Goal: Information Seeking & Learning: Understand process/instructions

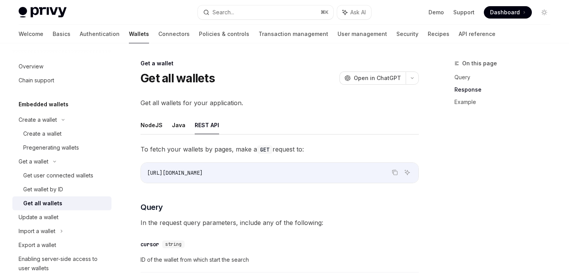
scroll to position [605, 0]
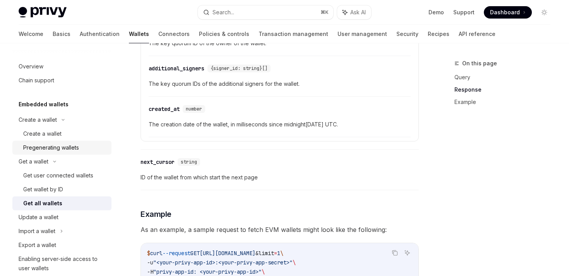
click at [58, 143] on div "Pregenerating wallets" at bounding box center [51, 147] width 56 height 9
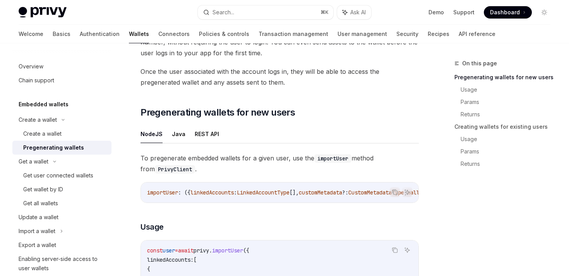
scroll to position [93, 0]
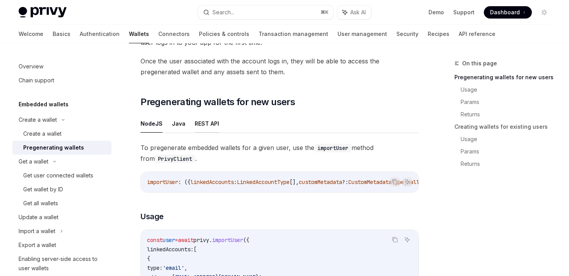
click at [201, 125] on button "REST API" at bounding box center [207, 123] width 24 height 18
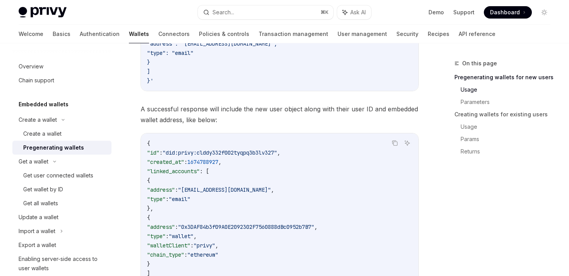
scroll to position [528, 0]
click at [53, 133] on div "Create a wallet" at bounding box center [42, 133] width 38 height 9
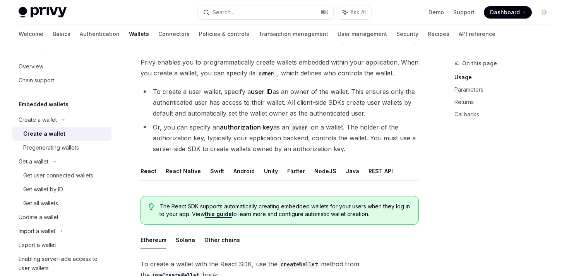
scroll to position [57, 0]
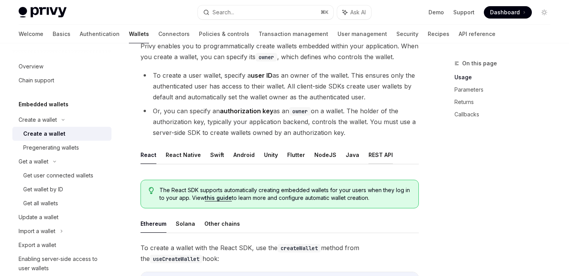
click at [374, 155] on button "REST API" at bounding box center [380, 155] width 24 height 18
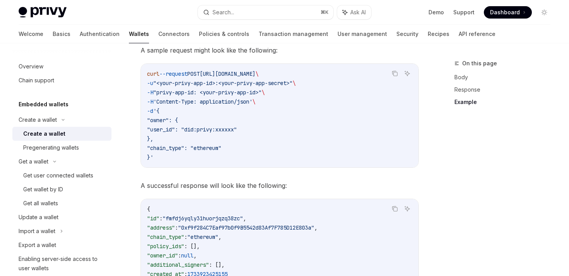
scroll to position [1049, 0]
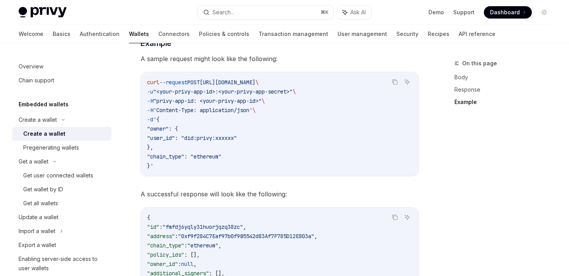
click at [185, 138] on span ""user_id": "did:privy:xxxxxx"" at bounding box center [192, 138] width 90 height 7
click at [232, 138] on span ""user_id": "did:privy:xxxxxx"" at bounding box center [192, 138] width 90 height 7
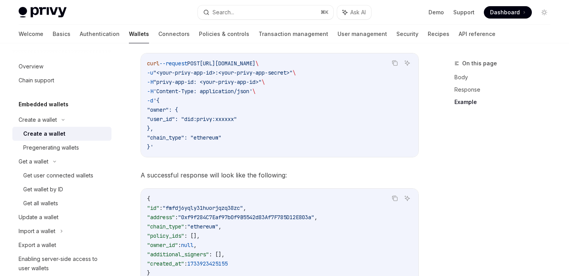
scroll to position [1042, 0]
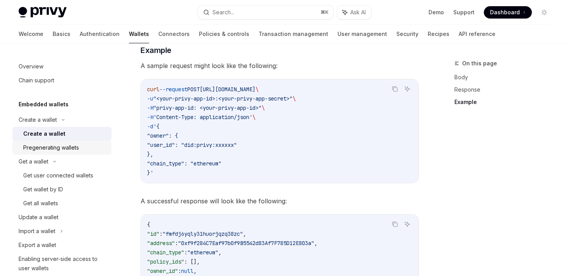
click at [65, 148] on div "Pregenerating wallets" at bounding box center [51, 147] width 56 height 9
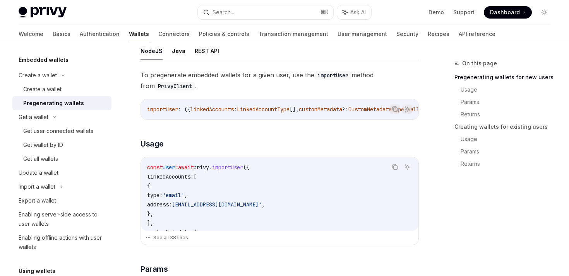
scroll to position [142, 0]
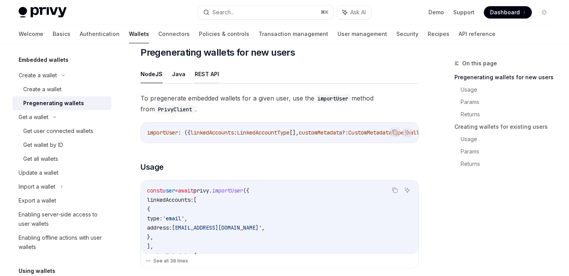
click at [204, 74] on button "REST API" at bounding box center [207, 74] width 24 height 18
type textarea "*"
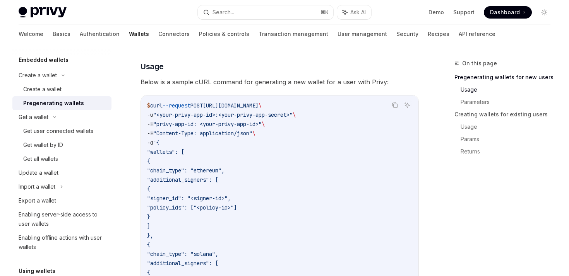
scroll to position [253, 0]
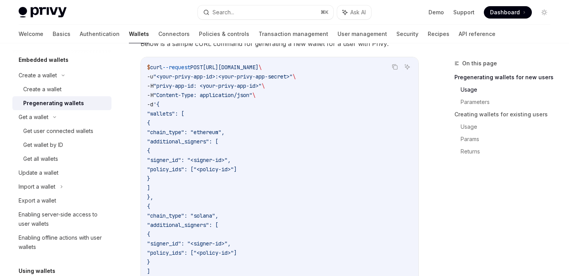
click at [224, 134] on span ""chain_type": "ethereum"," at bounding box center [185, 132] width 77 height 7
click at [249, 179] on code "$ curl --request POST [URL][DOMAIN_NAME] \ -u "<your-privy-app-id>:<your-privy-…" at bounding box center [279, 211] width 265 height 297
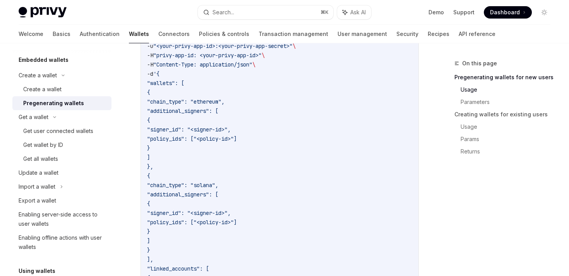
scroll to position [283, 0]
